Goal: Task Accomplishment & Management: Manage account settings

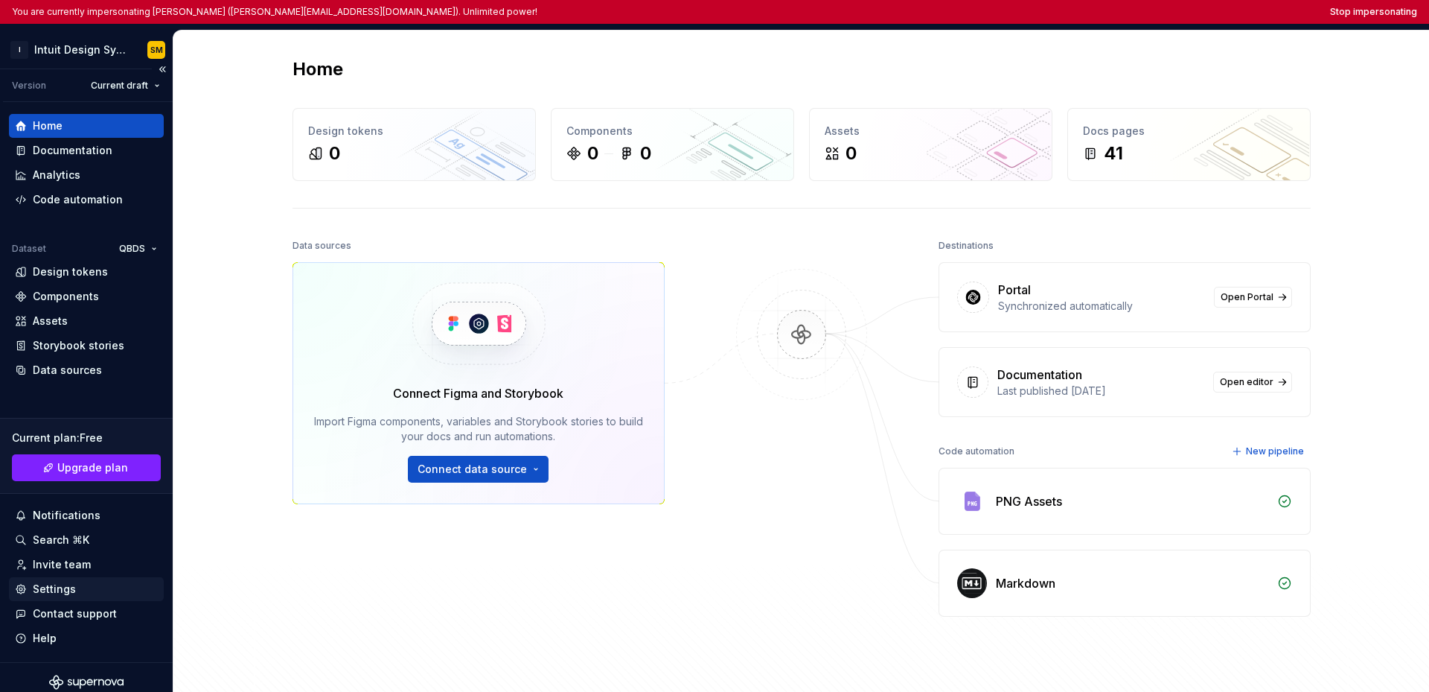
click at [54, 589] on div "Settings" at bounding box center [54, 588] width 43 height 15
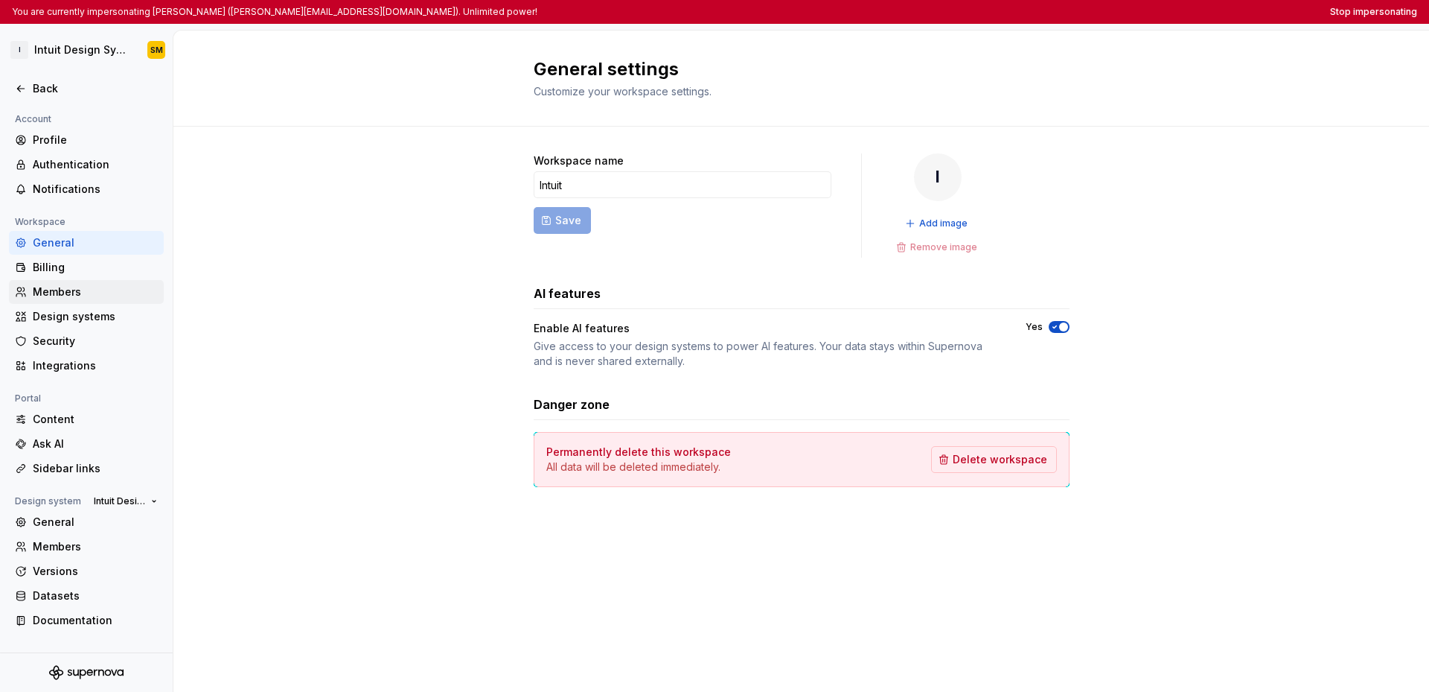
click at [71, 296] on div "Members" at bounding box center [95, 291] width 125 height 15
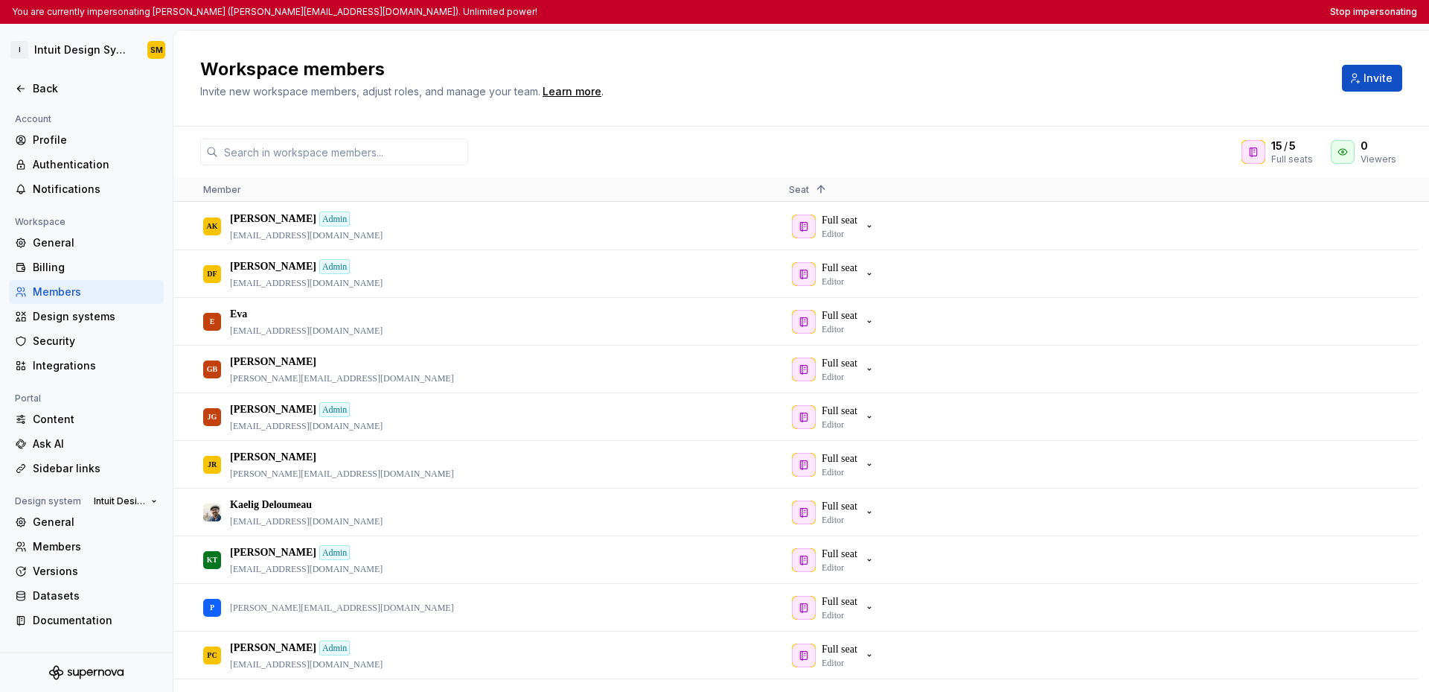
click at [992, 72] on h2 "Workspace members" at bounding box center [762, 69] width 1124 height 24
click at [965, 82] on div "Workspace members Invite new workspace members, adjust roles, and manage your t…" at bounding box center [762, 78] width 1124 height 42
click at [1011, 86] on div "Workspace members Invite new workspace members, adjust roles, and manage your t…" at bounding box center [762, 78] width 1124 height 42
drag, startPoint x: 818, startPoint y: 80, endPoint x: 825, endPoint y: 85, distance: 8.5
click at [819, 80] on div "Workspace members Invite new workspace members, adjust roles, and manage your t…" at bounding box center [762, 78] width 1124 height 42
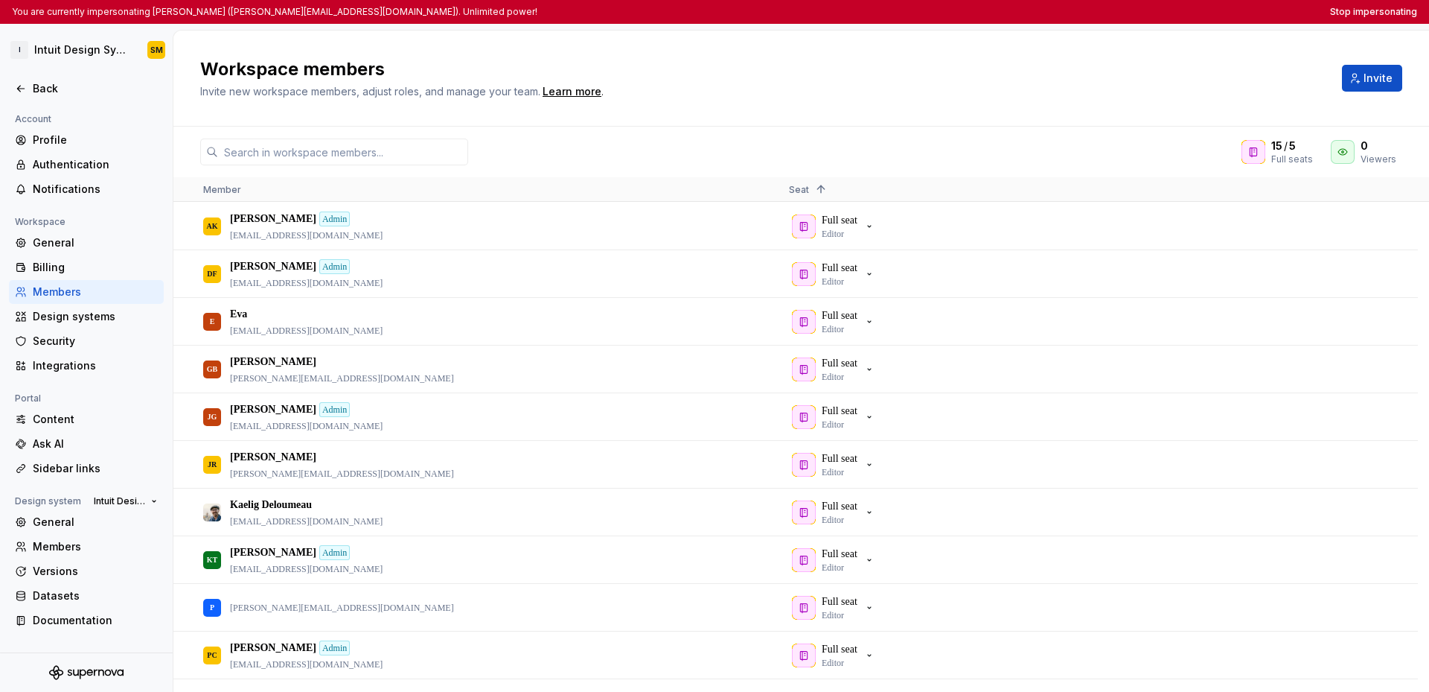
click at [1002, 97] on div "Workspace members Invite new workspace members, adjust roles, and manage your t…" at bounding box center [762, 78] width 1124 height 42
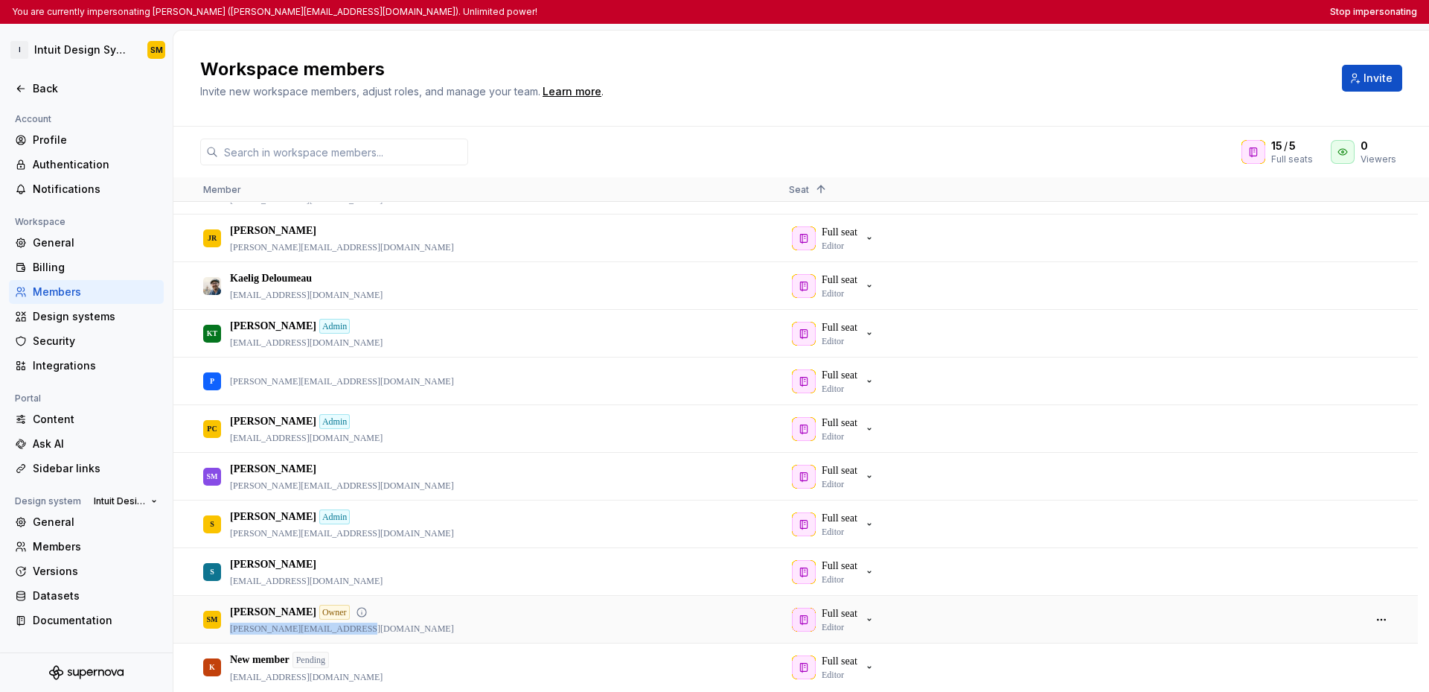
drag, startPoint x: 366, startPoint y: 630, endPoint x: 230, endPoint y: 624, distance: 136.4
click at [230, 624] on p "[PERSON_NAME][EMAIL_ADDRESS][DOMAIN_NAME]" at bounding box center [342, 628] width 224 height 12
copy p "[PERSON_NAME][EMAIL_ADDRESS][DOMAIN_NAME]"
